Goal: Task Accomplishment & Management: Manage account settings

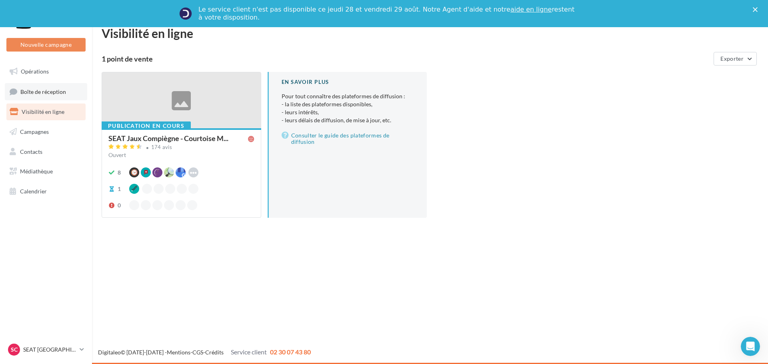
click at [41, 93] on span "Boîte de réception" at bounding box center [43, 91] width 46 height 7
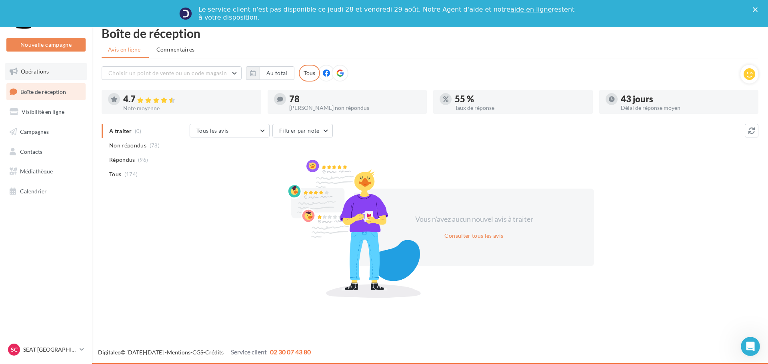
drag, startPoint x: 50, startPoint y: 65, endPoint x: 31, endPoint y: 69, distance: 20.0
click at [31, 69] on span "Opérations" at bounding box center [35, 71] width 28 height 7
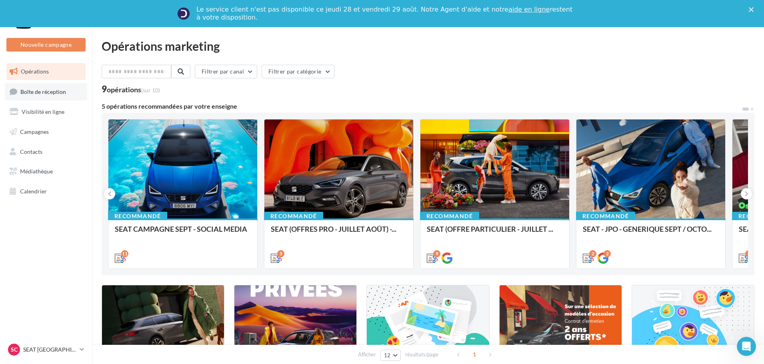
click at [32, 100] on link "Boîte de réception" at bounding box center [46, 91] width 82 height 17
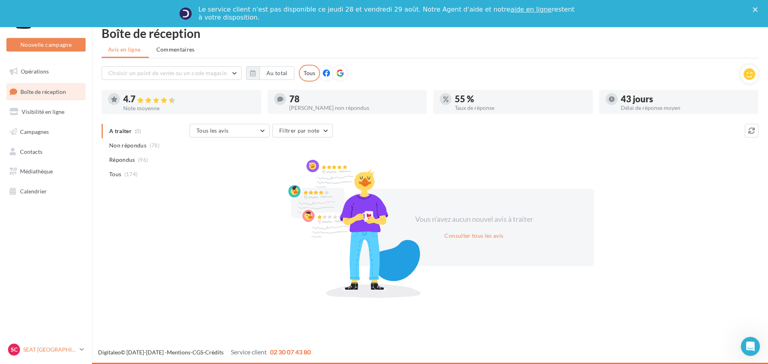
click at [63, 349] on p "SEAT [GEOGRAPHIC_DATA]" at bounding box center [49, 350] width 53 height 8
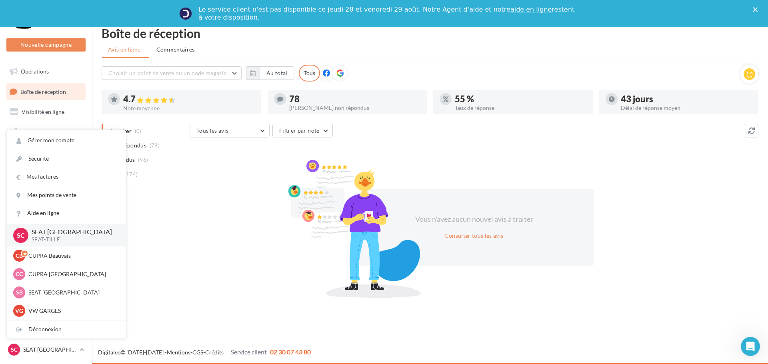
click at [148, 192] on div "A traiter (0) Non répondus (78) Répondus (96) Tous (174)" at bounding box center [146, 159] width 88 height 70
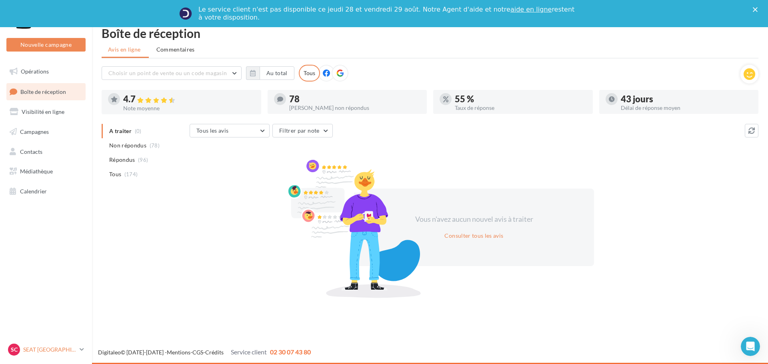
click at [78, 350] on link "SC SEAT Compiègne SEAT-TILLE" at bounding box center [45, 349] width 79 height 15
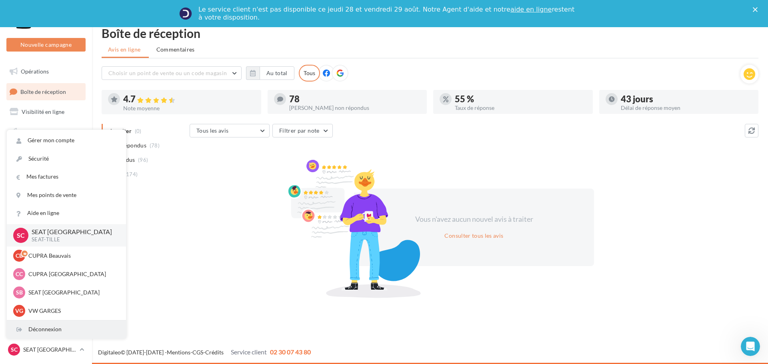
click at [54, 329] on div "Déconnexion" at bounding box center [66, 330] width 119 height 18
